Goal: Information Seeking & Learning: Find specific page/section

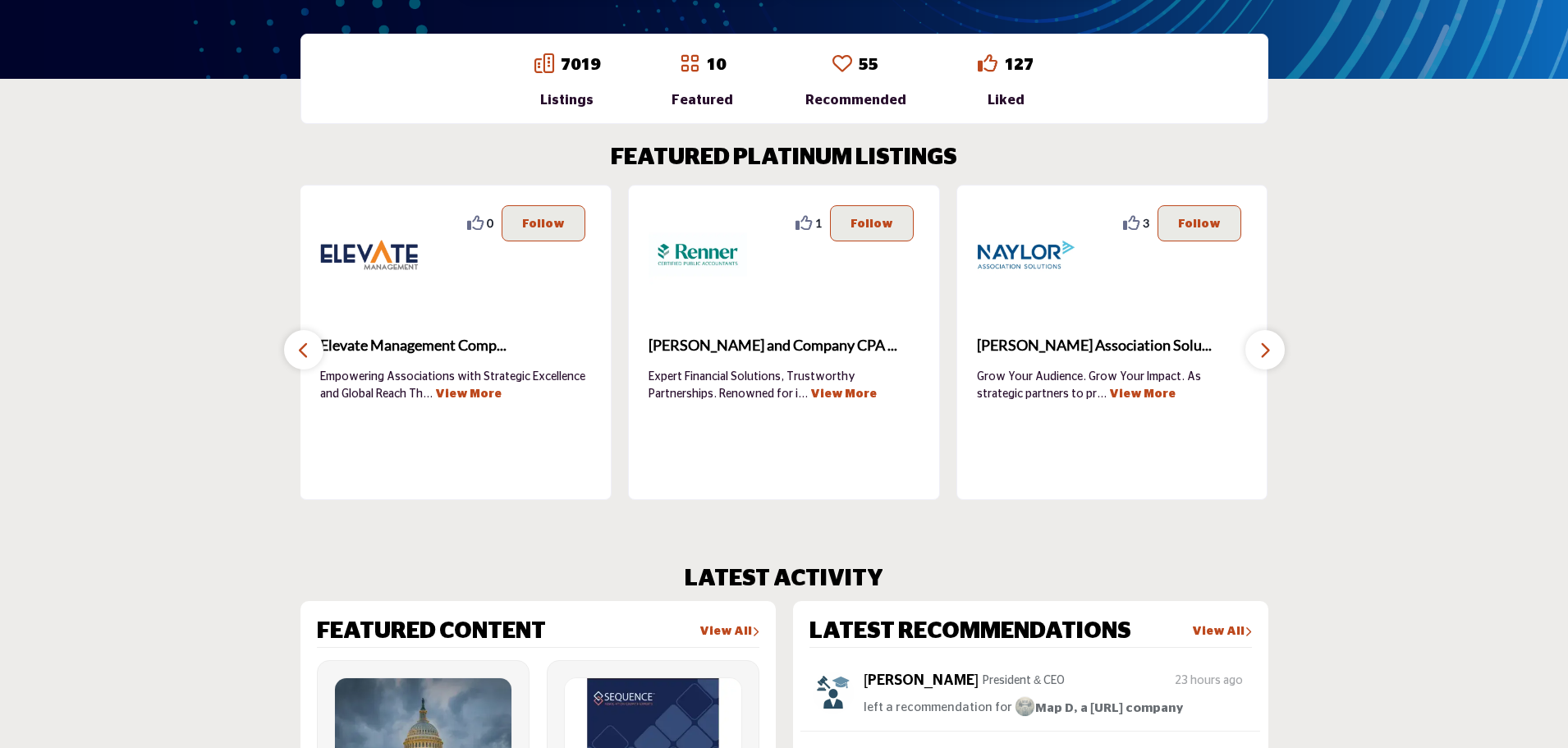
scroll to position [188, 0]
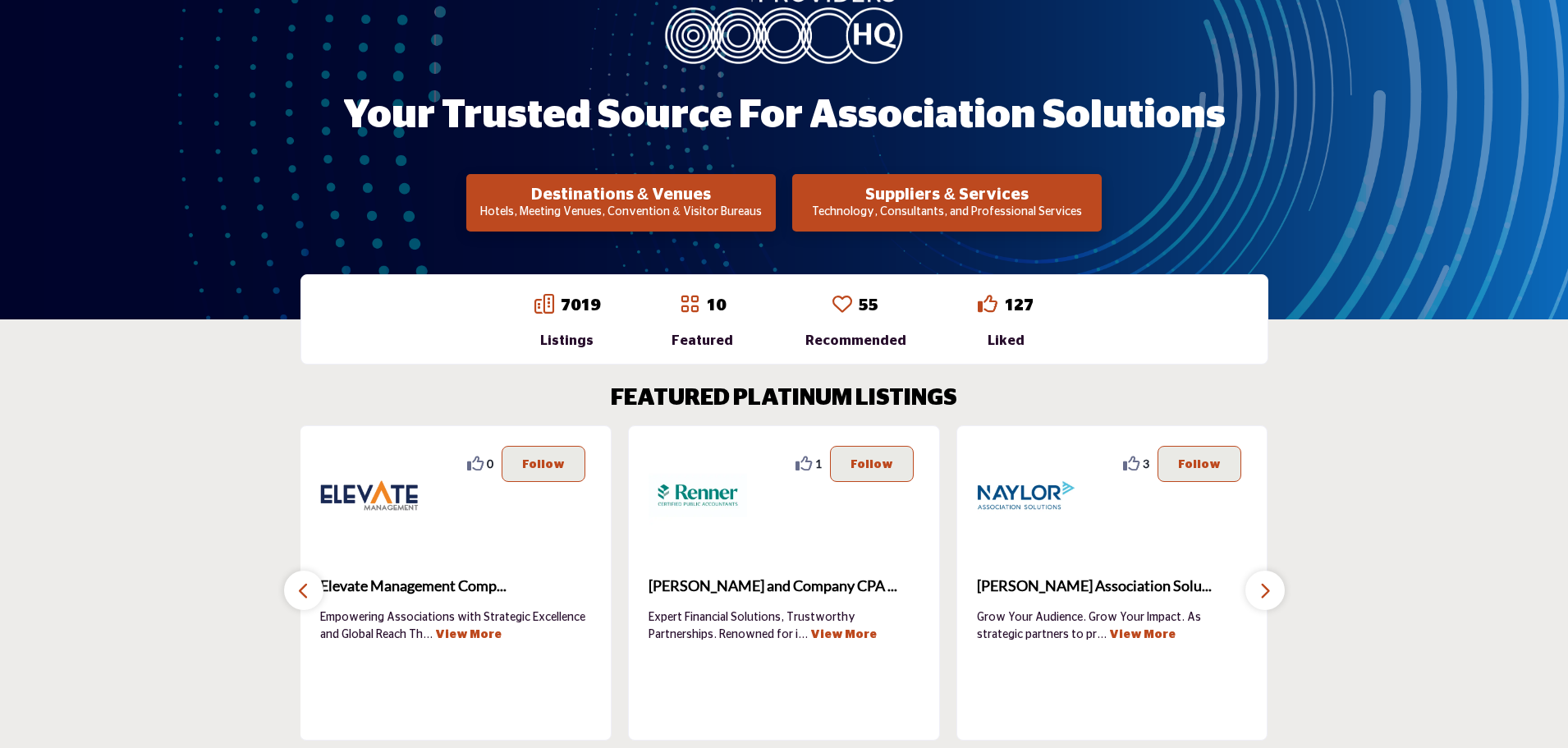
click at [582, 300] on link "7019" at bounding box center [580, 305] width 39 height 16
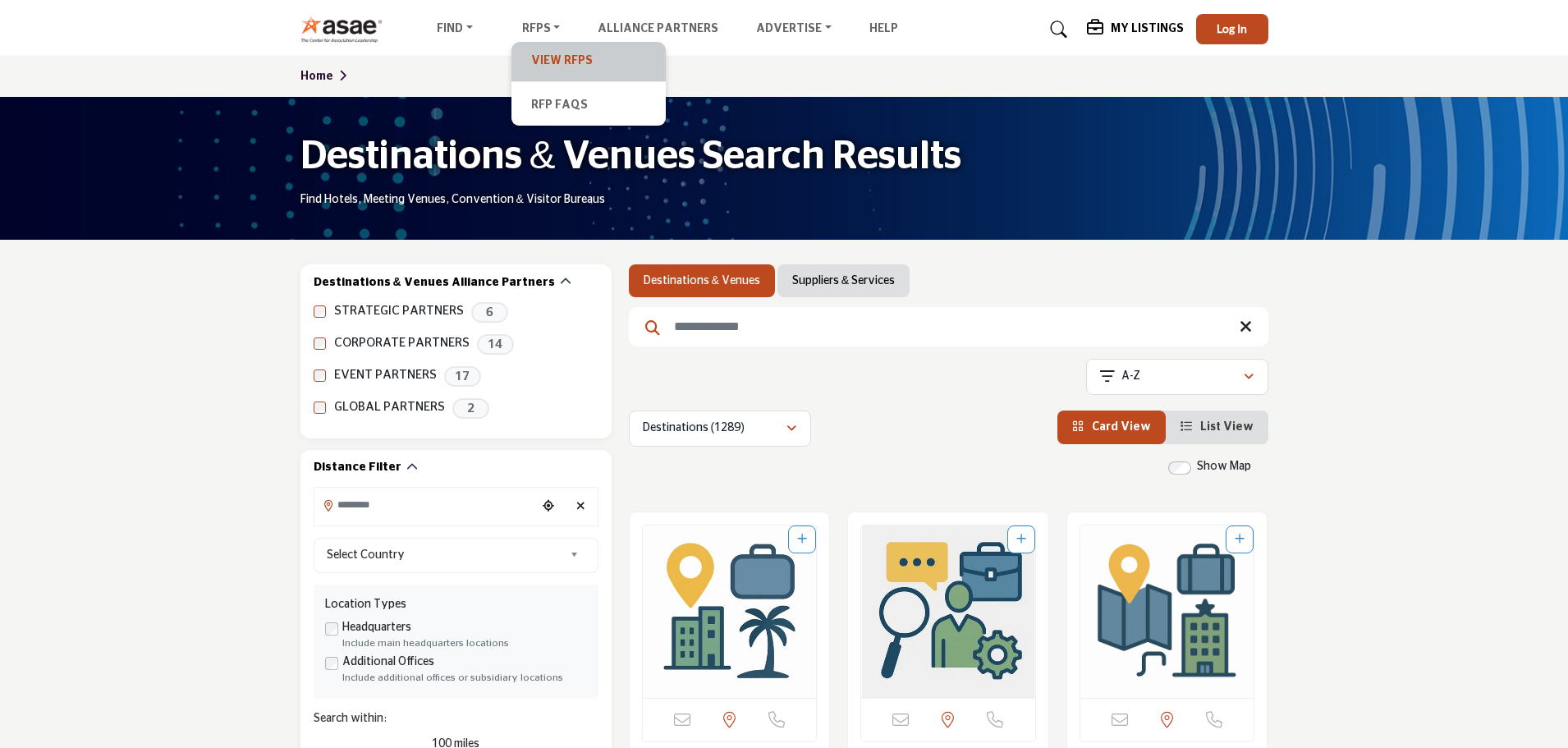
click at [548, 61] on link "View RFPs" at bounding box center [588, 62] width 138 height 23
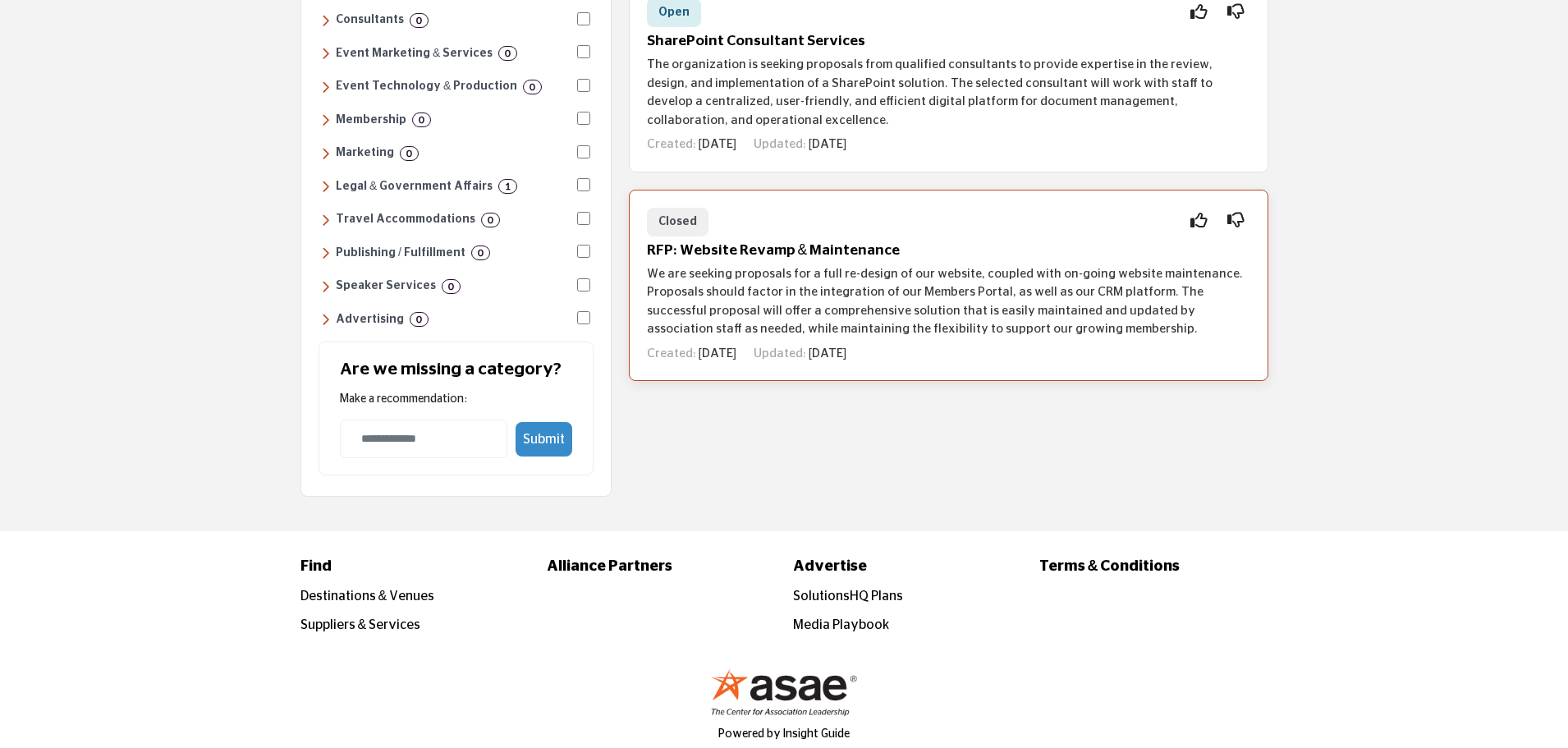
scroll to position [641, 0]
